Goal: Communication & Community: Answer question/provide support

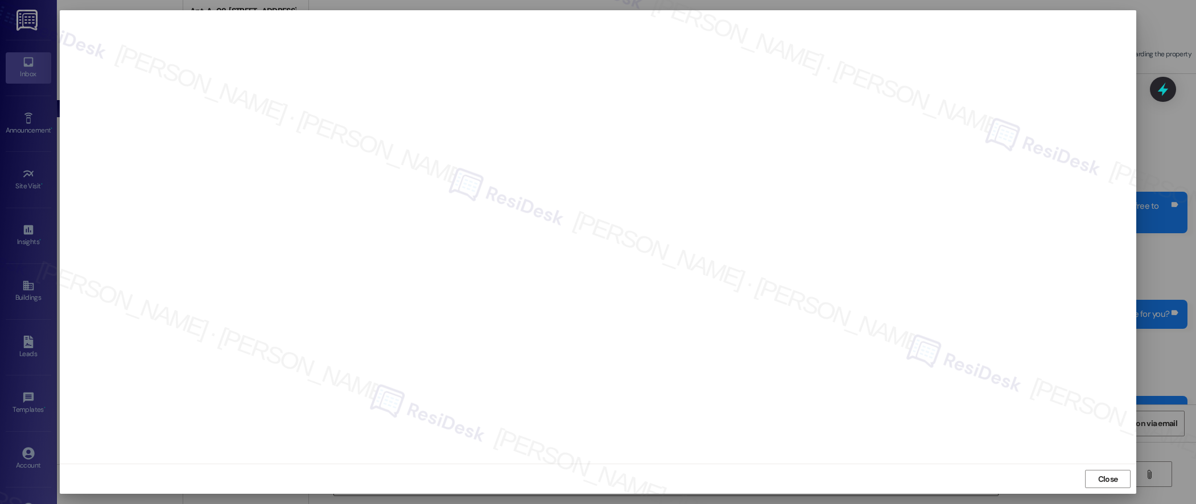
scroll to position [2448, 0]
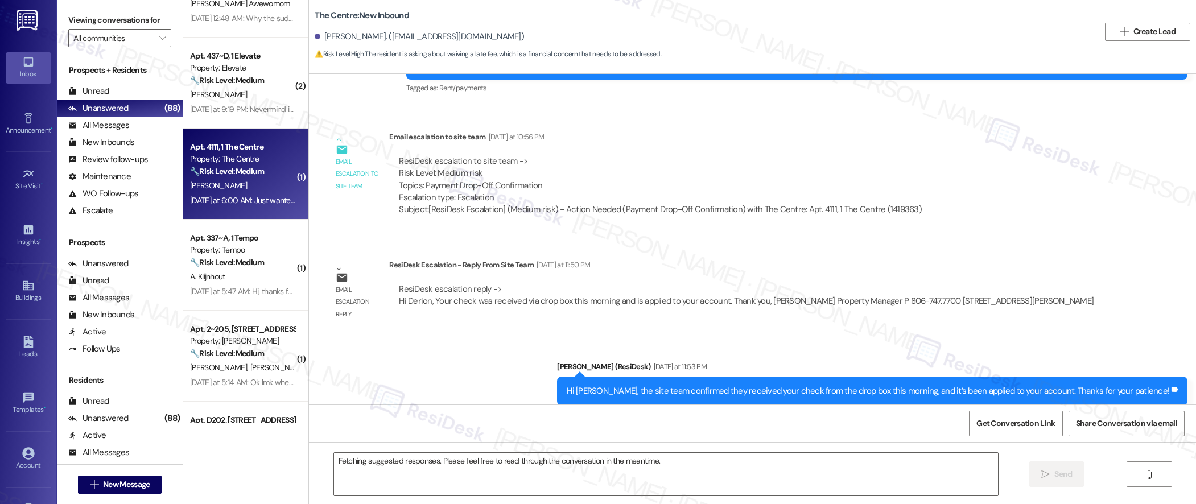
scroll to position [2865, 0]
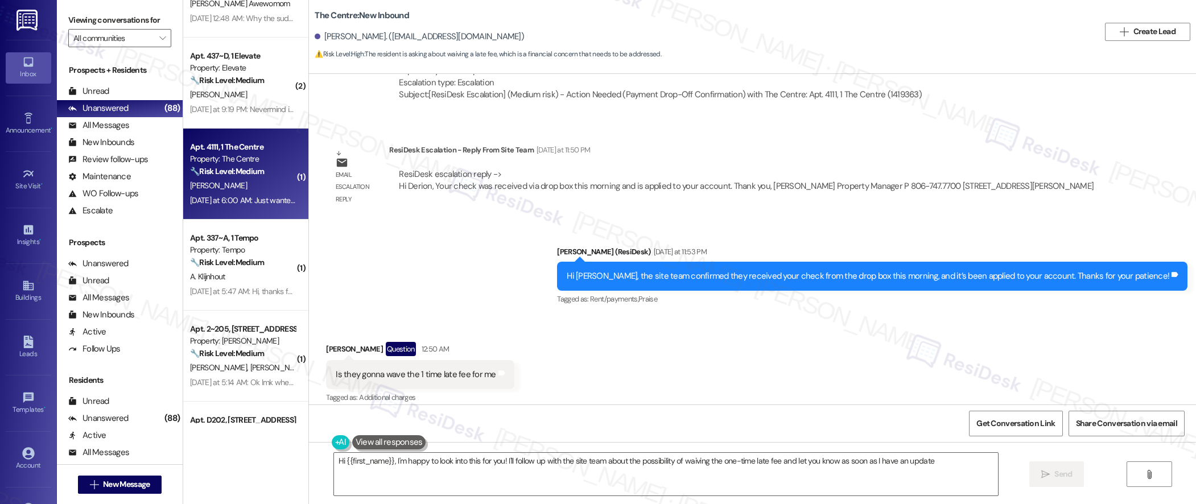
type textarea "Hi {{first_name}}, I'm happy to look into this for you! I'll follow up with the…"
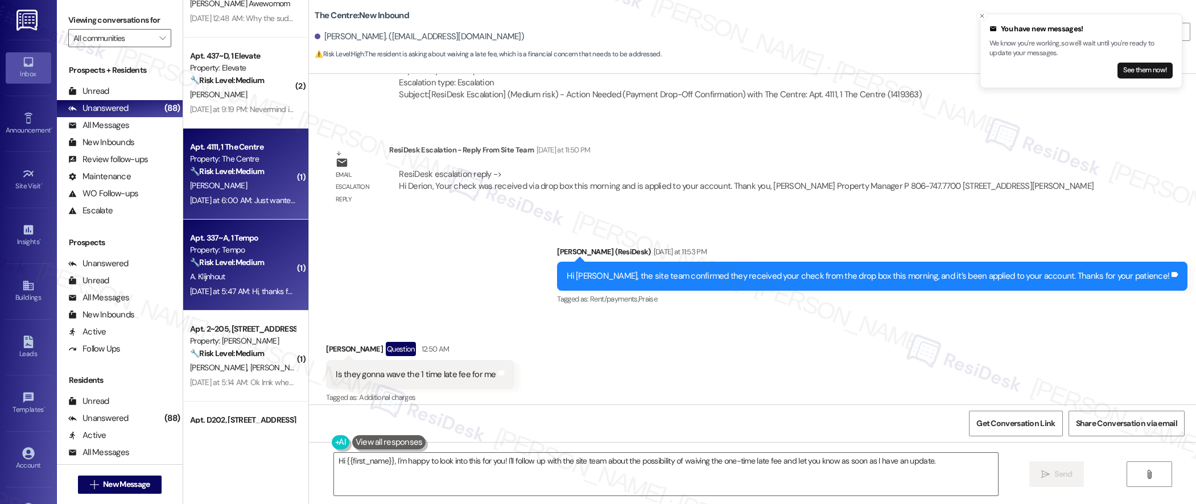
scroll to position [2866, 0]
click at [213, 258] on strong "🔧 Risk Level: Medium" at bounding box center [227, 262] width 74 height 10
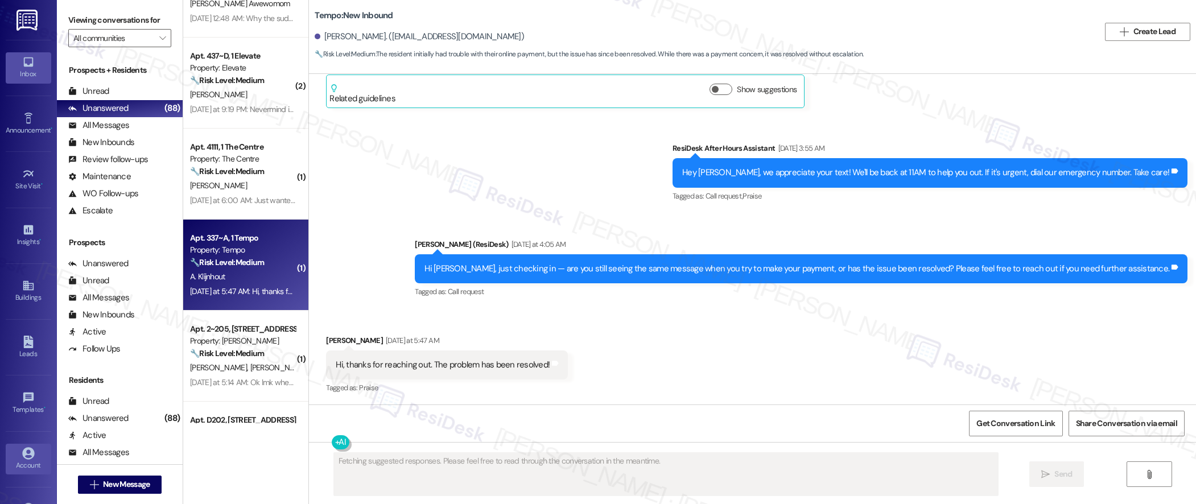
scroll to position [207, 0]
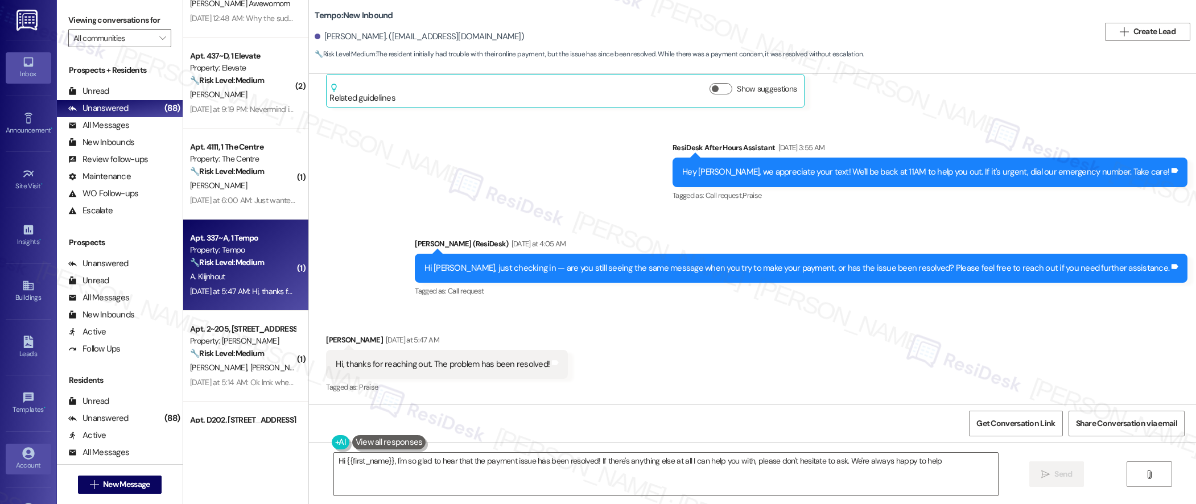
type textarea "Hi {{first_name}}, I'm so glad to hear that the payment issue has been resolved…"
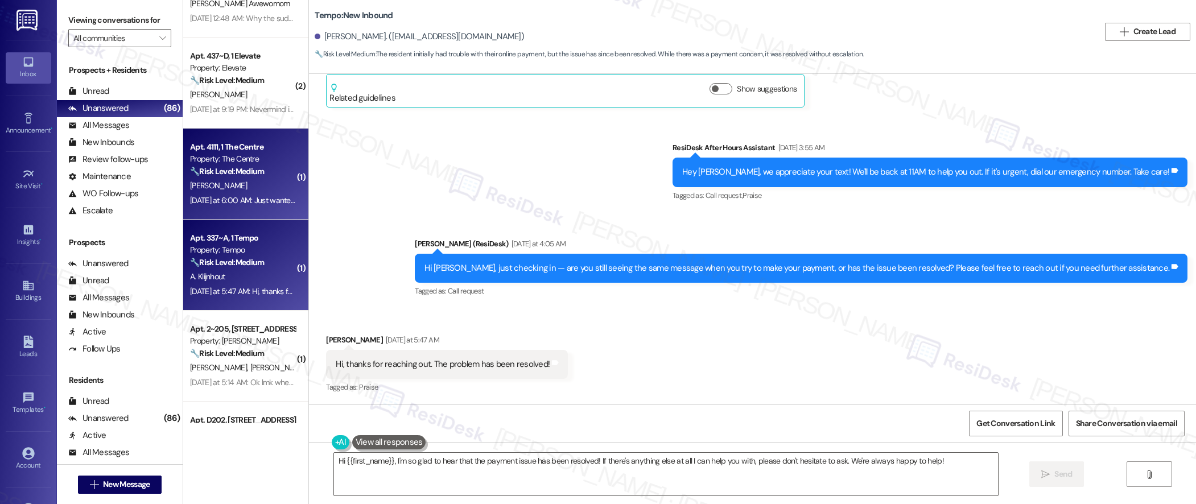
click at [231, 181] on div "D. Johnson" at bounding box center [243, 186] width 108 height 14
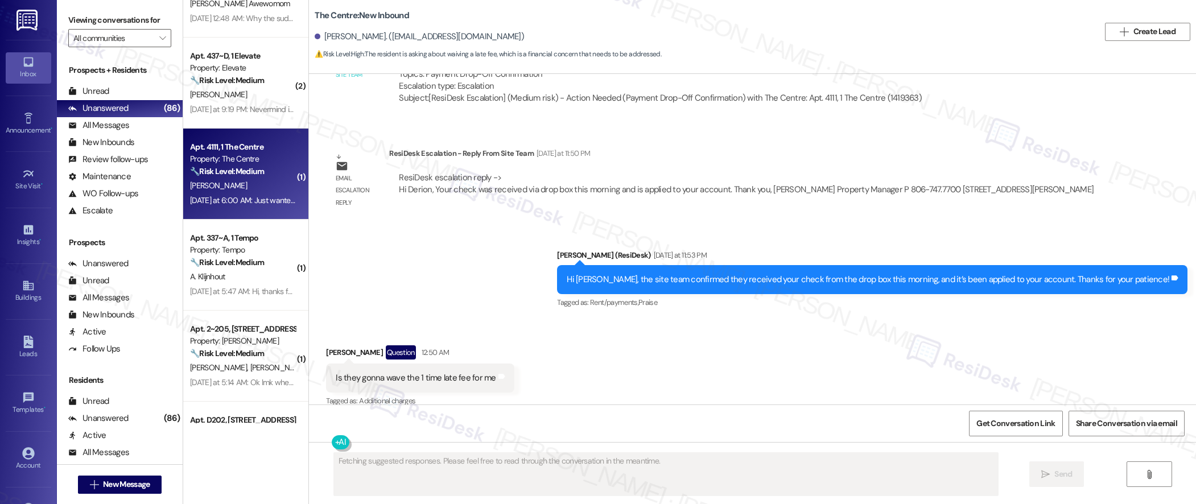
scroll to position [2865, 0]
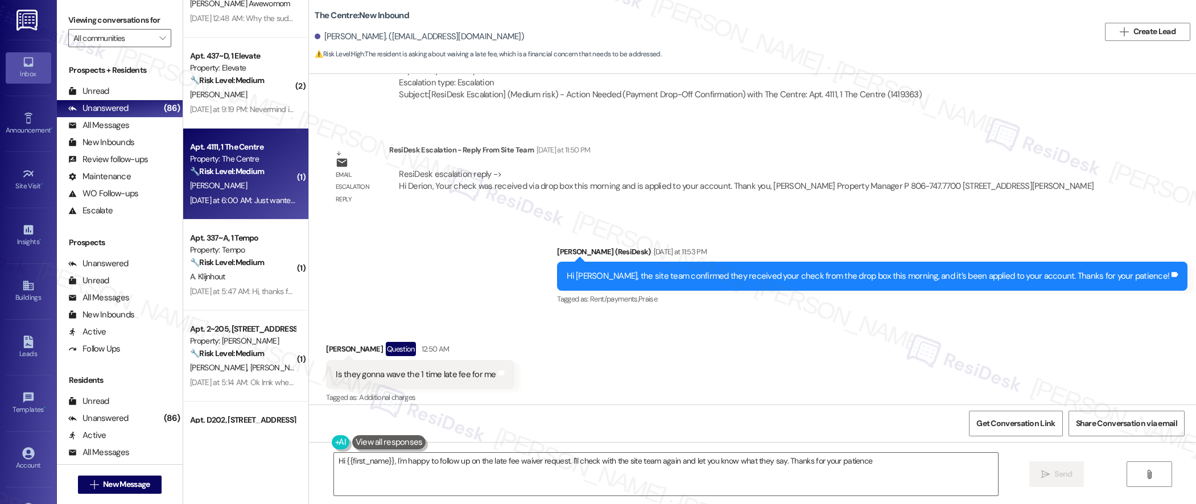
type textarea "Hi {{first_name}}, I'm happy to follow up on the late fee waiver request. I'll …"
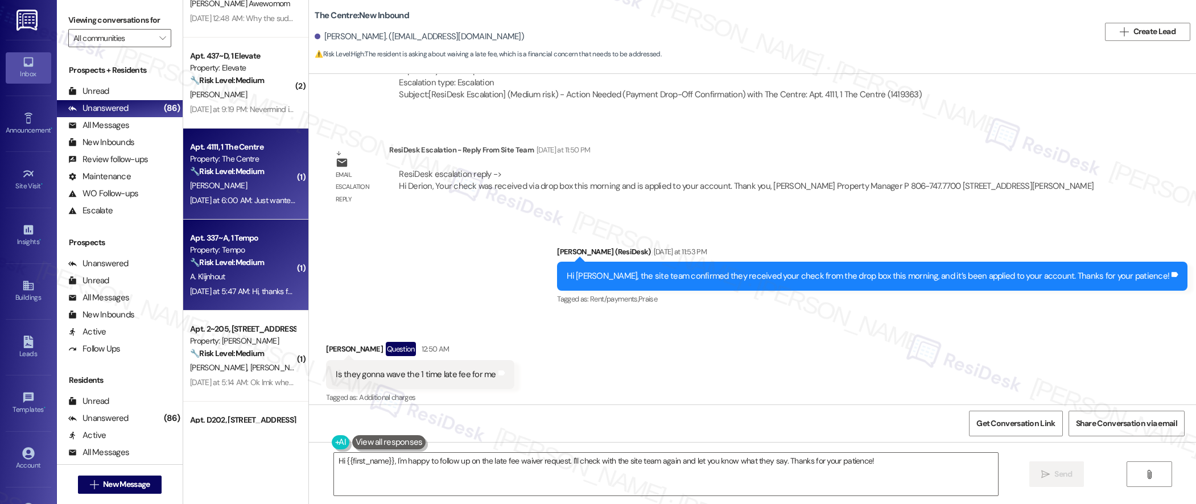
click at [272, 298] on div "Yesterday at 5:47 AM: Hi, thanks for reaching out. The problem has been resolve…" at bounding box center [243, 292] width 108 height 14
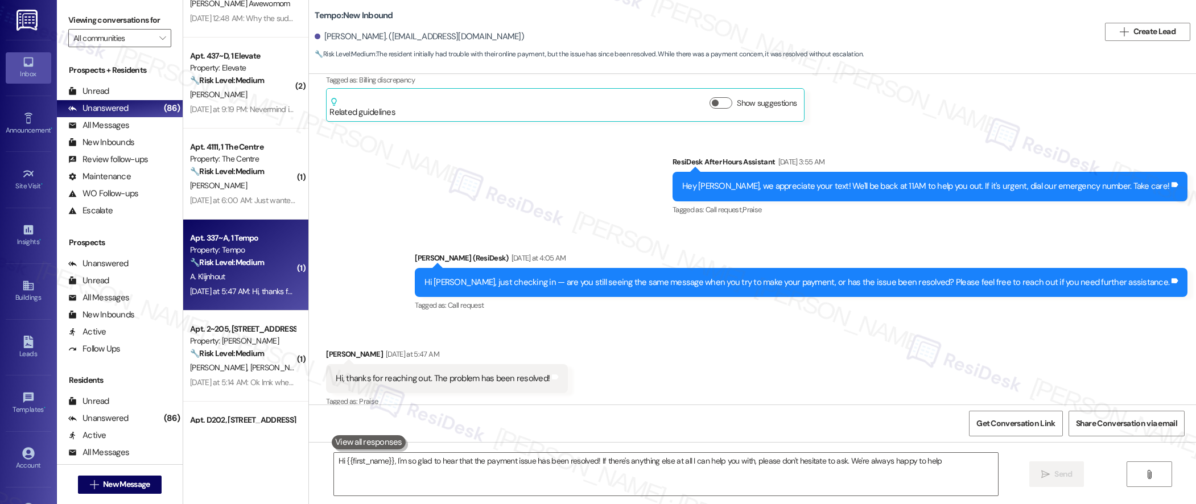
type textarea "Hi {{first_name}}, I'm so glad to hear that the payment issue has been resolved…"
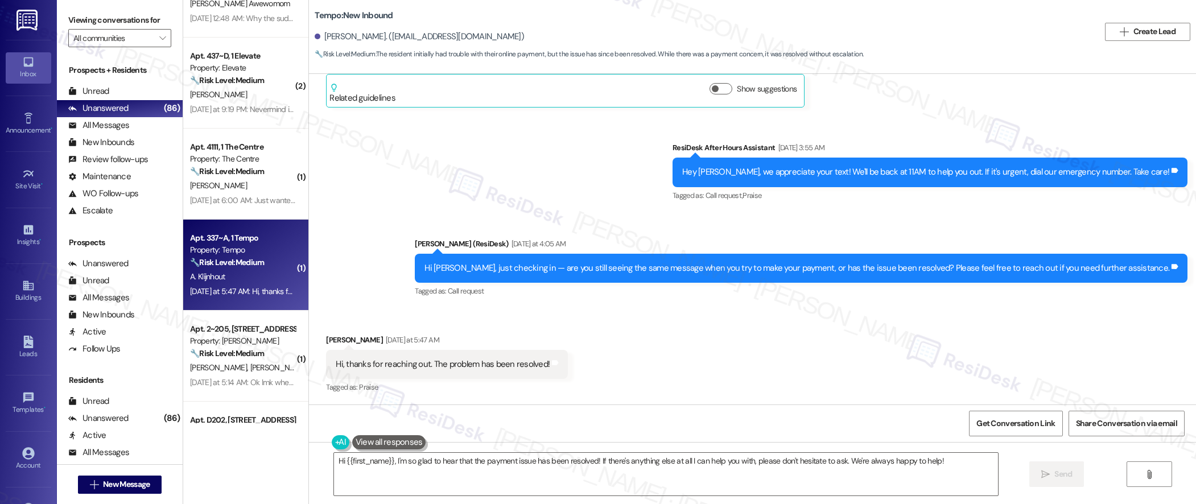
scroll to position [599, 0]
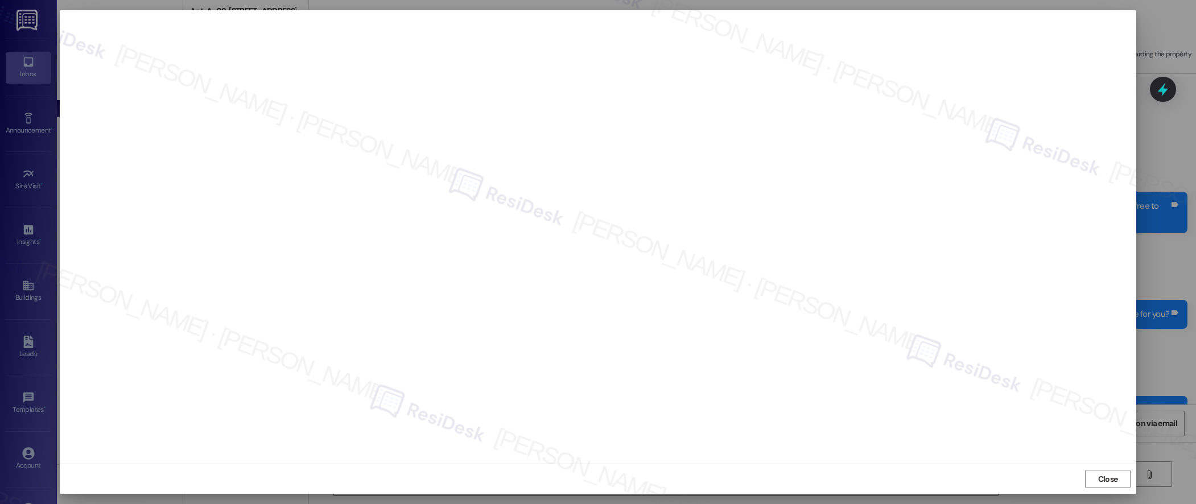
scroll to position [2448, 0]
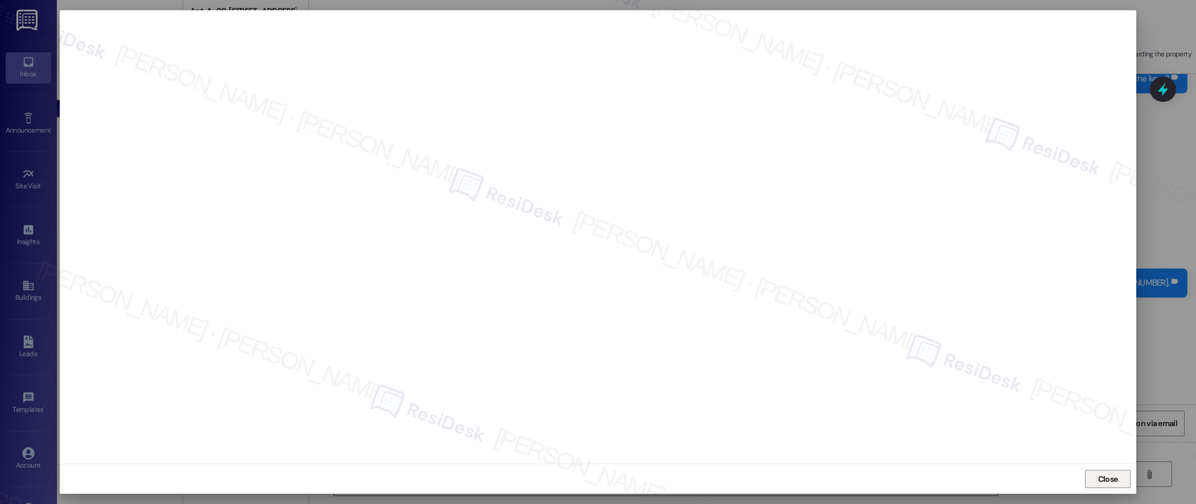
click at [1108, 479] on span "Close" at bounding box center [1109, 480] width 20 height 12
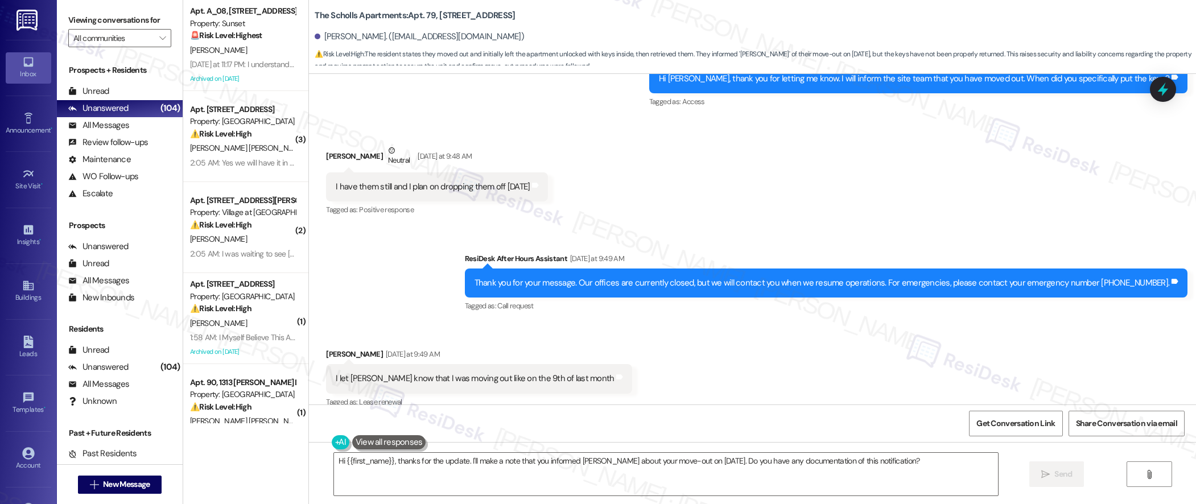
click at [644, 298] on div "Tagged as: Call request Click to highlight conversations about Call request" at bounding box center [826, 306] width 723 height 17
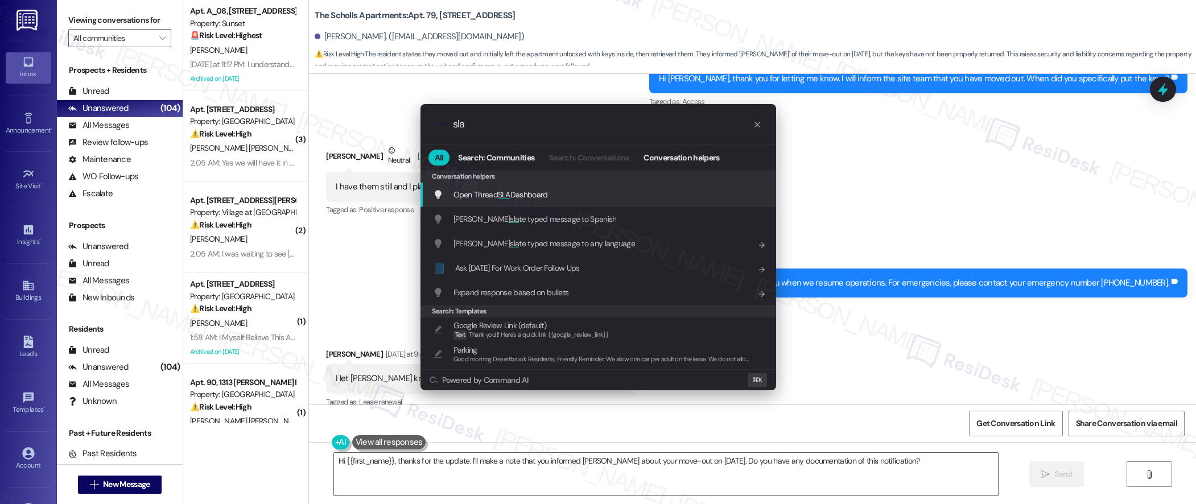
type input "sla"
click at [500, 194] on span "SLA" at bounding box center [504, 195] width 13 height 10
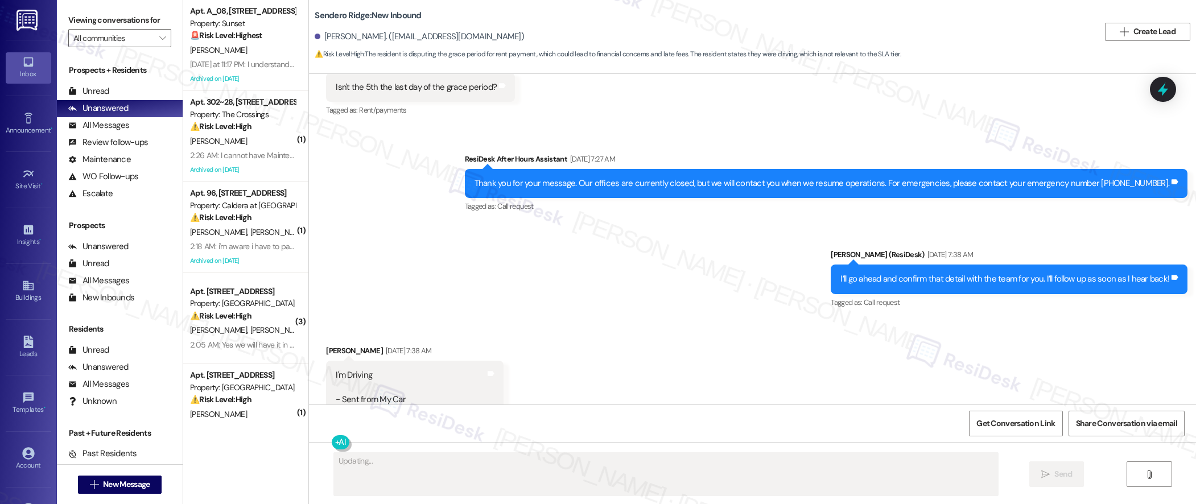
scroll to position [3648, 0]
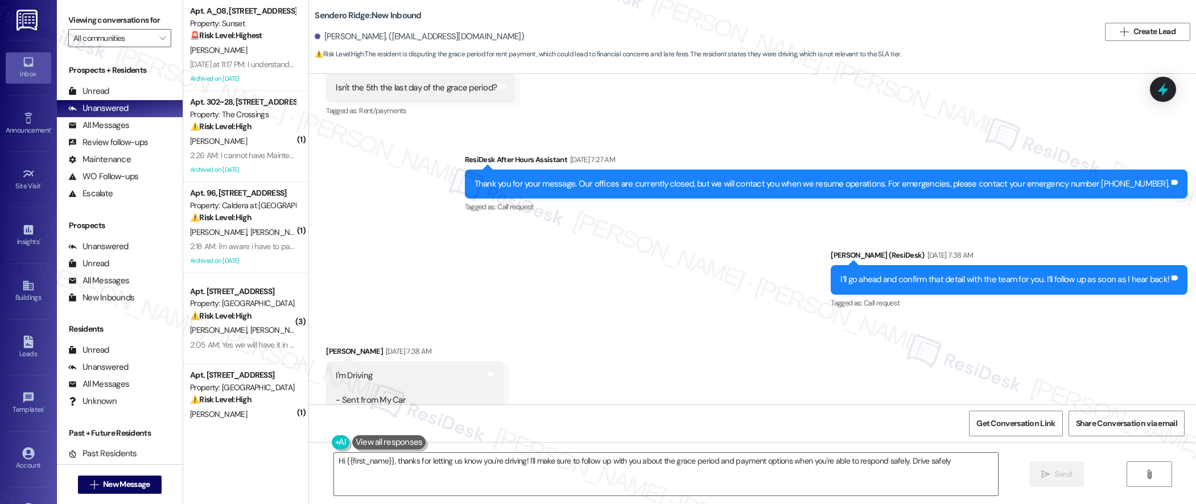
type textarea "Hi {{first_name}}, thanks for letting us know you're driving! I'll make sure to…"
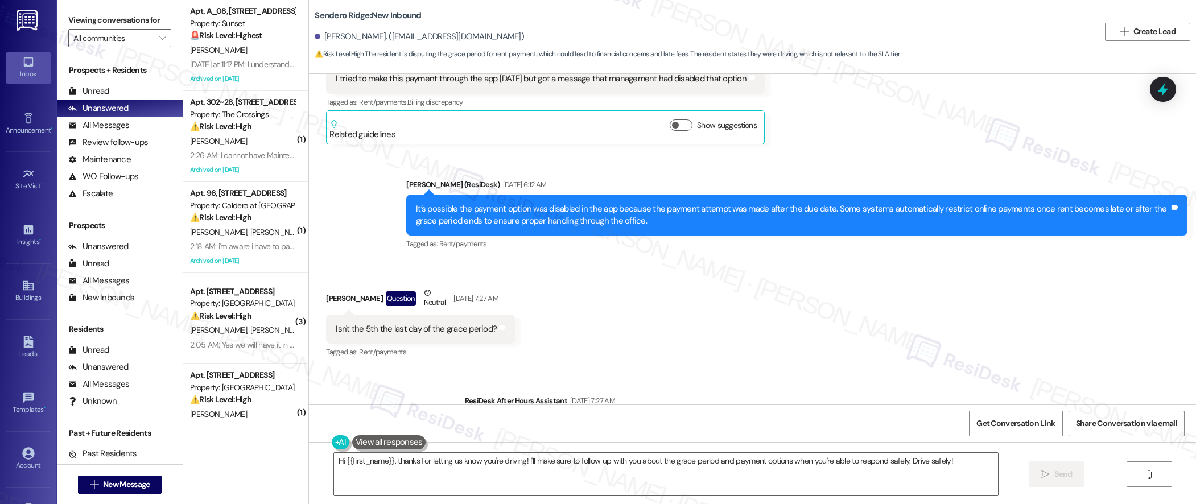
scroll to position [3404, 0]
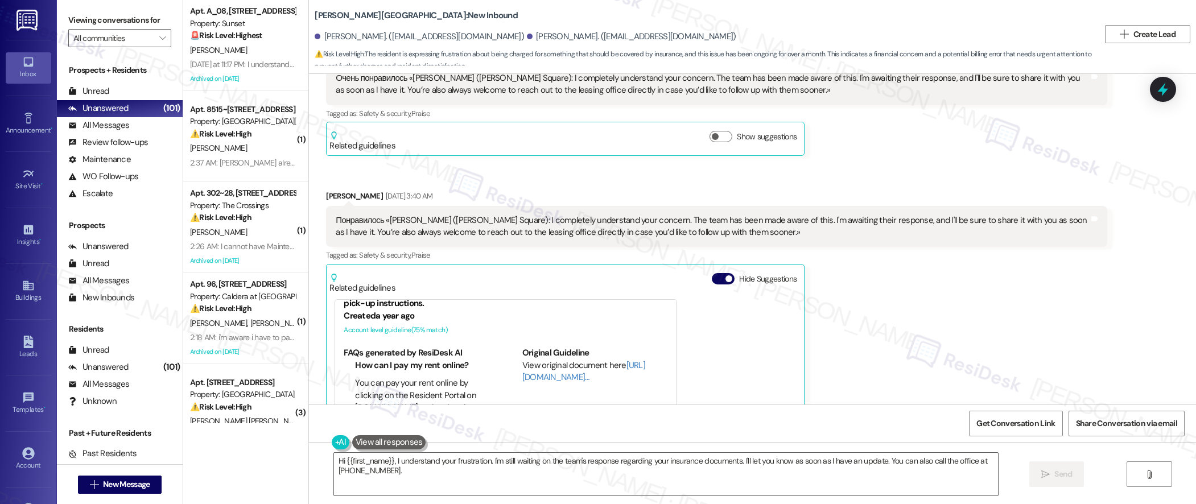
scroll to position [40, 0]
